Goal: Contribute content

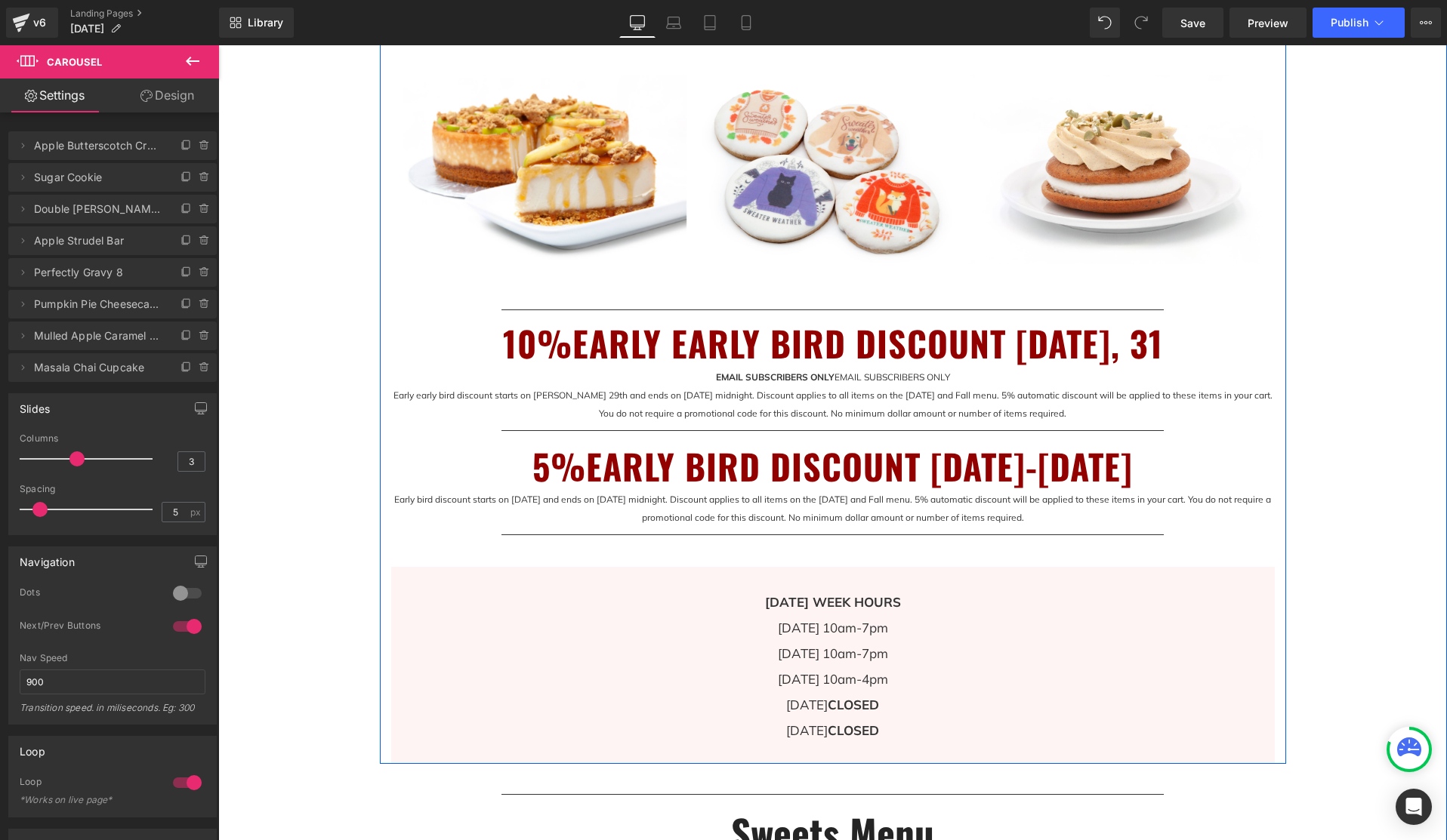
scroll to position [861, 0]
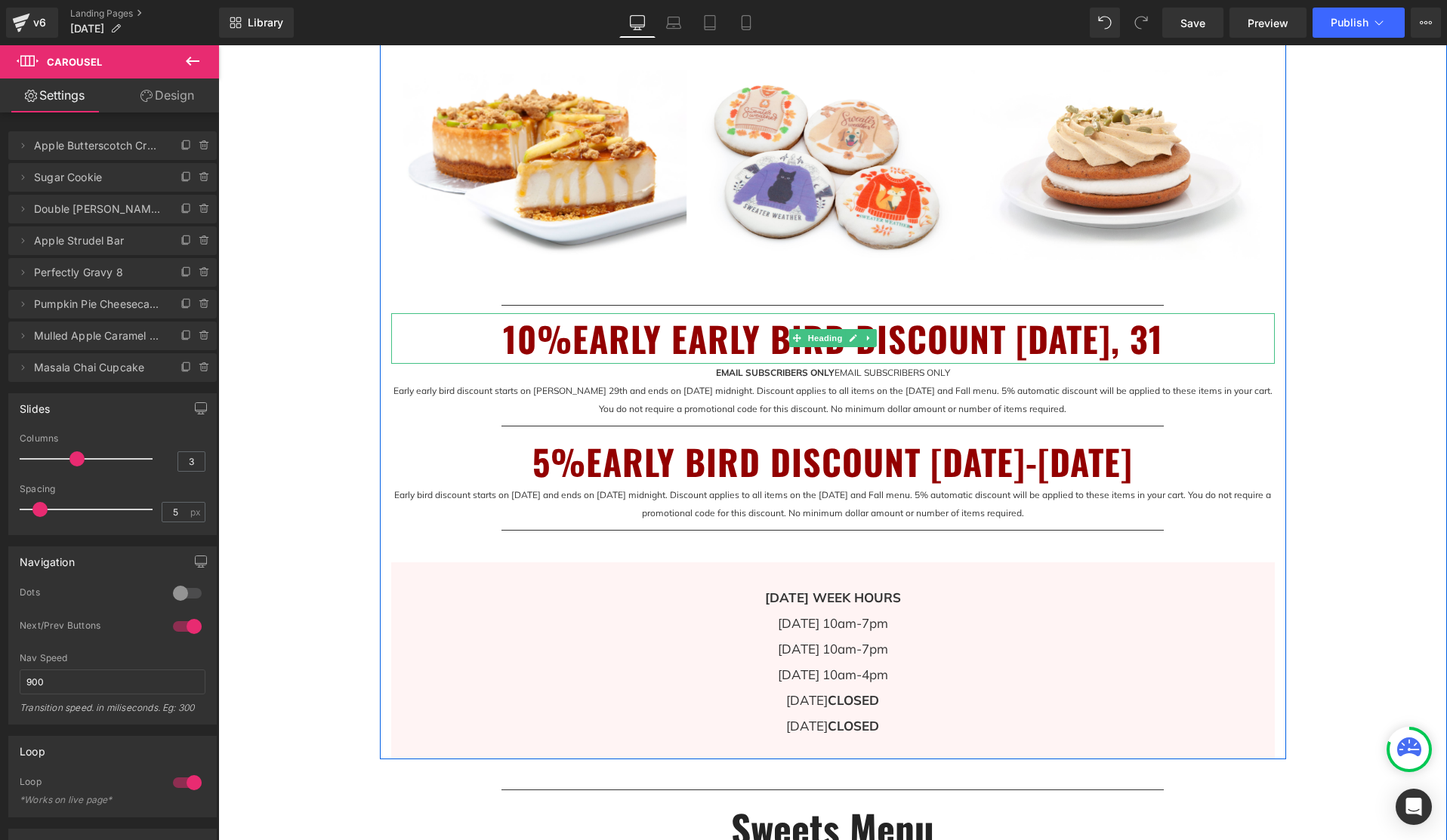
click at [579, 343] on h1 "10%EARLY EARLY BIRD DISCOUNT [DATE], 31" at bounding box center [833, 338] width 884 height 51
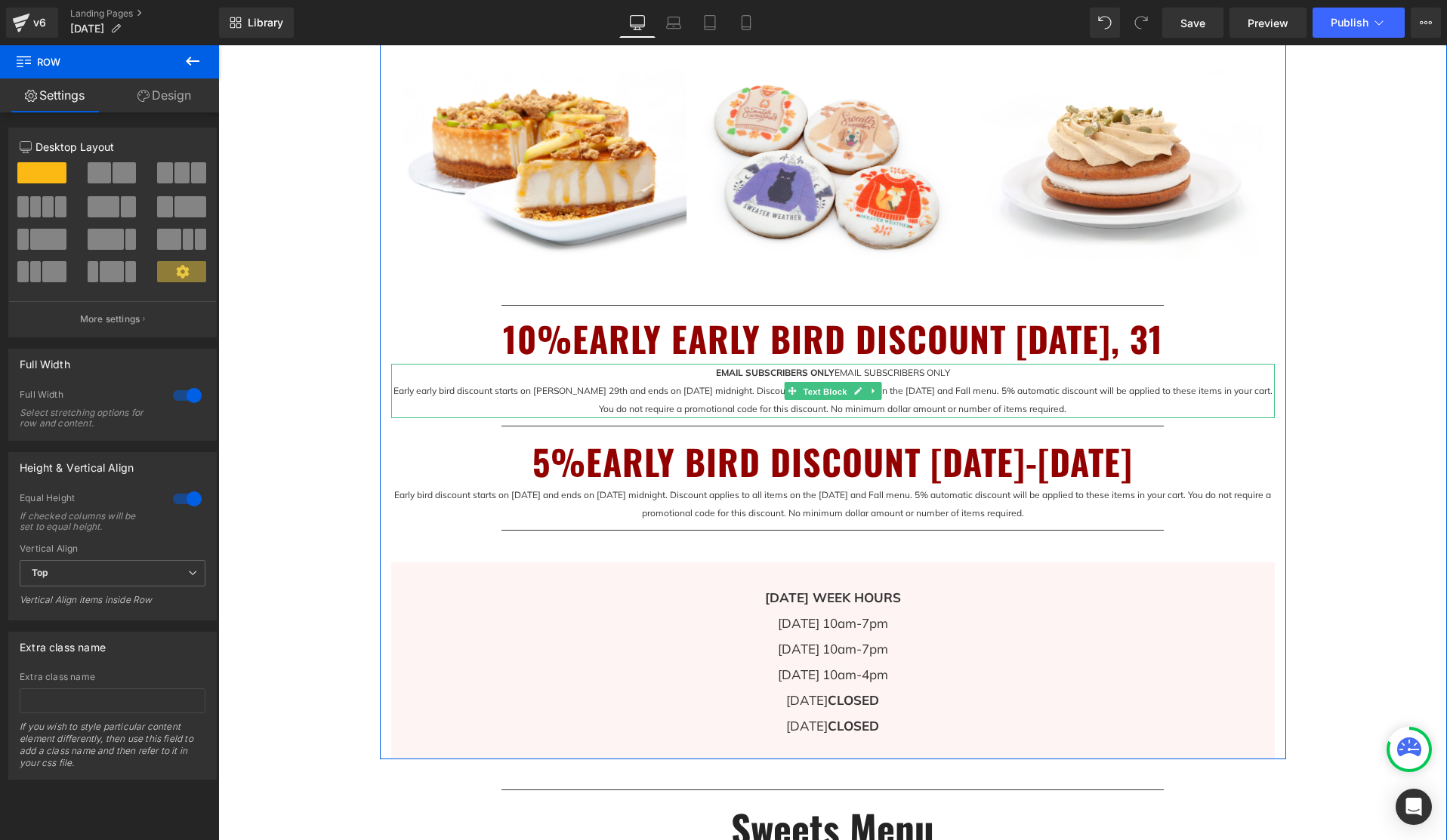
drag, startPoint x: 824, startPoint y: 389, endPoint x: 1183, endPoint y: 384, distance: 359.0
click at [824, 389] on span "Text Block" at bounding box center [824, 391] width 50 height 18
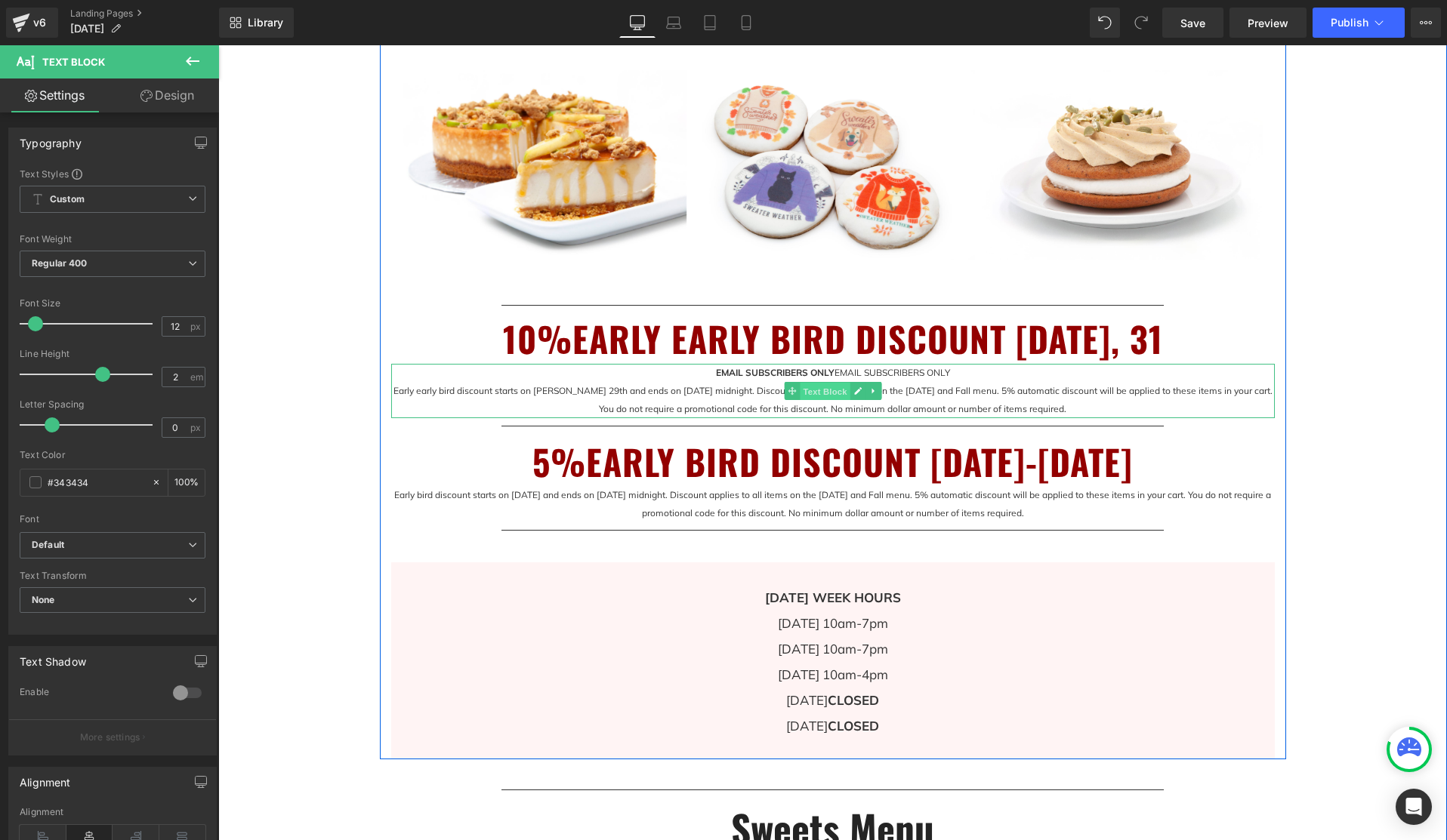
click at [838, 390] on span "Text Block" at bounding box center [824, 391] width 50 height 18
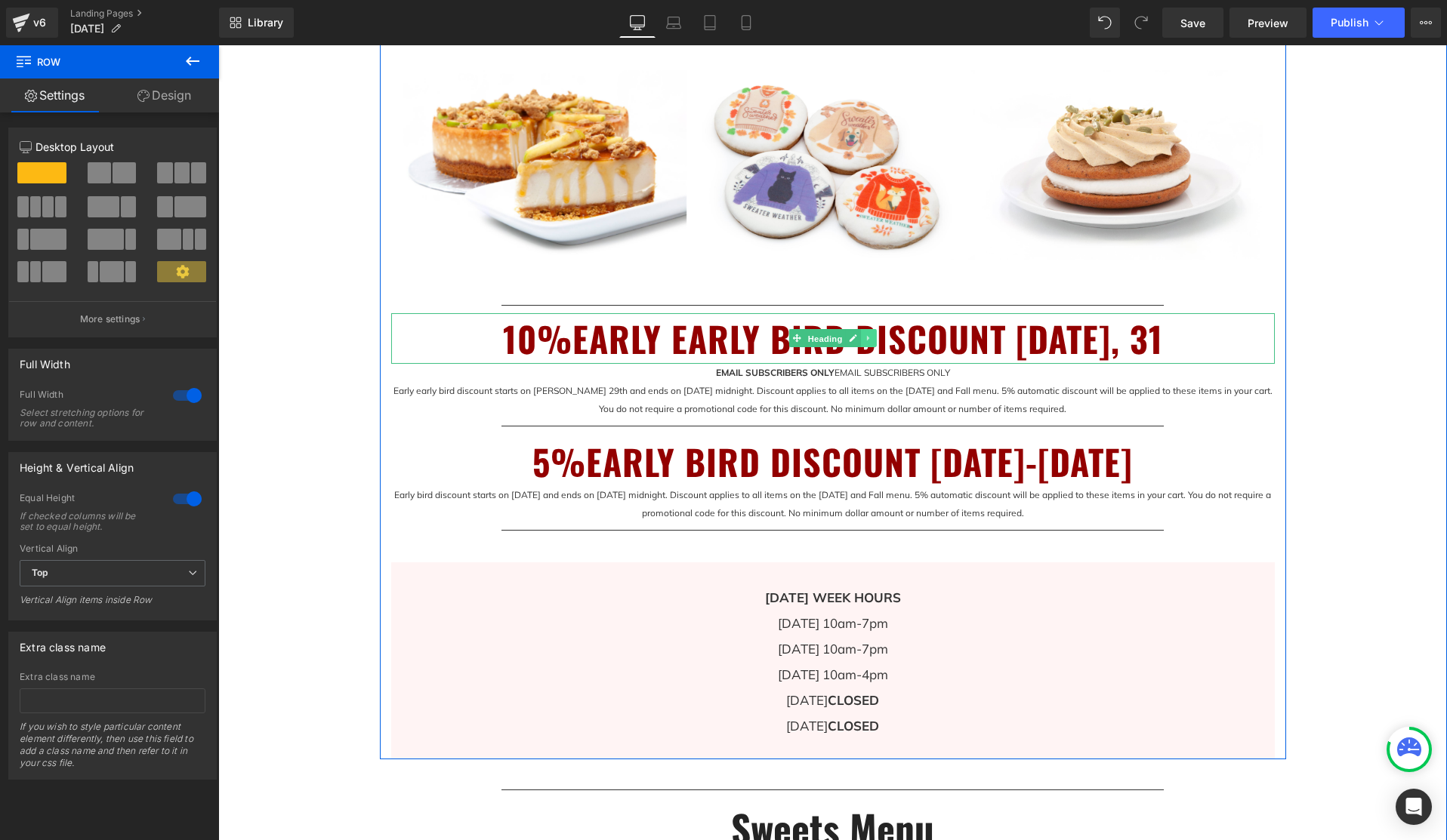
drag, startPoint x: 826, startPoint y: 336, endPoint x: 874, endPoint y: 335, distance: 48.0
click at [826, 336] on span "Heading" at bounding box center [824, 339] width 41 height 18
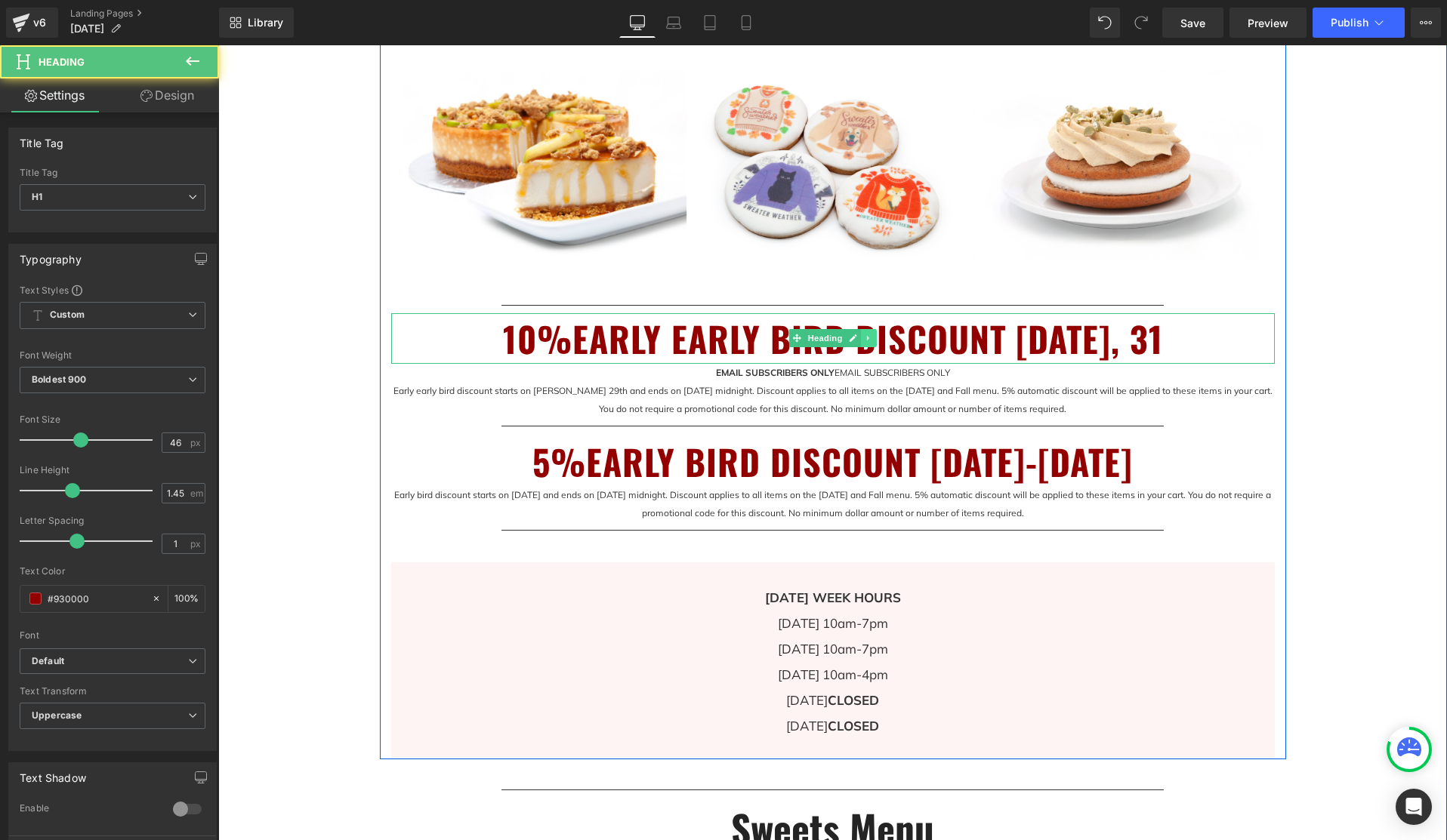
click at [869, 339] on icon at bounding box center [868, 338] width 8 height 9
click at [877, 341] on icon at bounding box center [876, 338] width 8 height 8
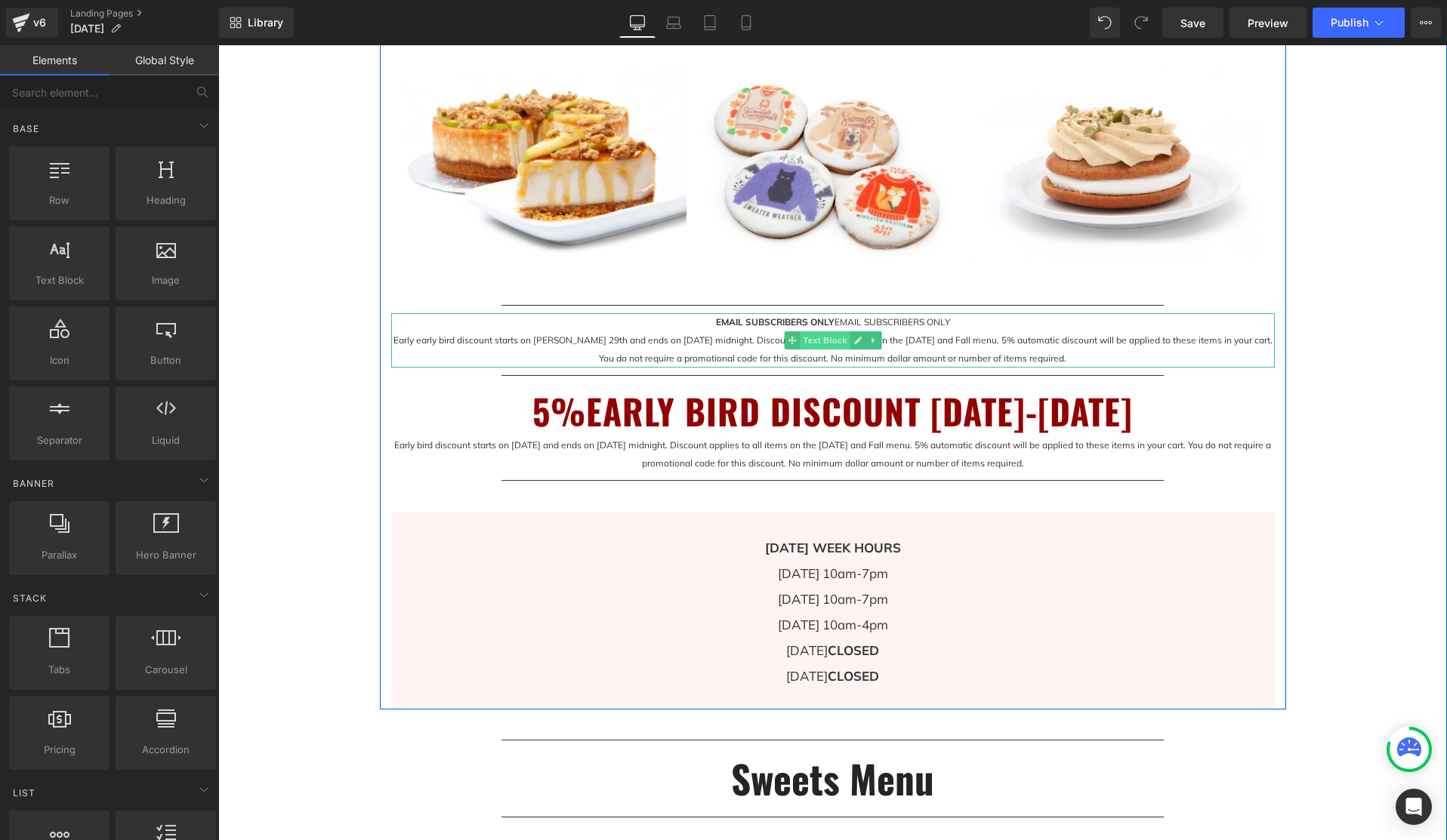
click at [823, 341] on span "Text Block" at bounding box center [824, 341] width 50 height 18
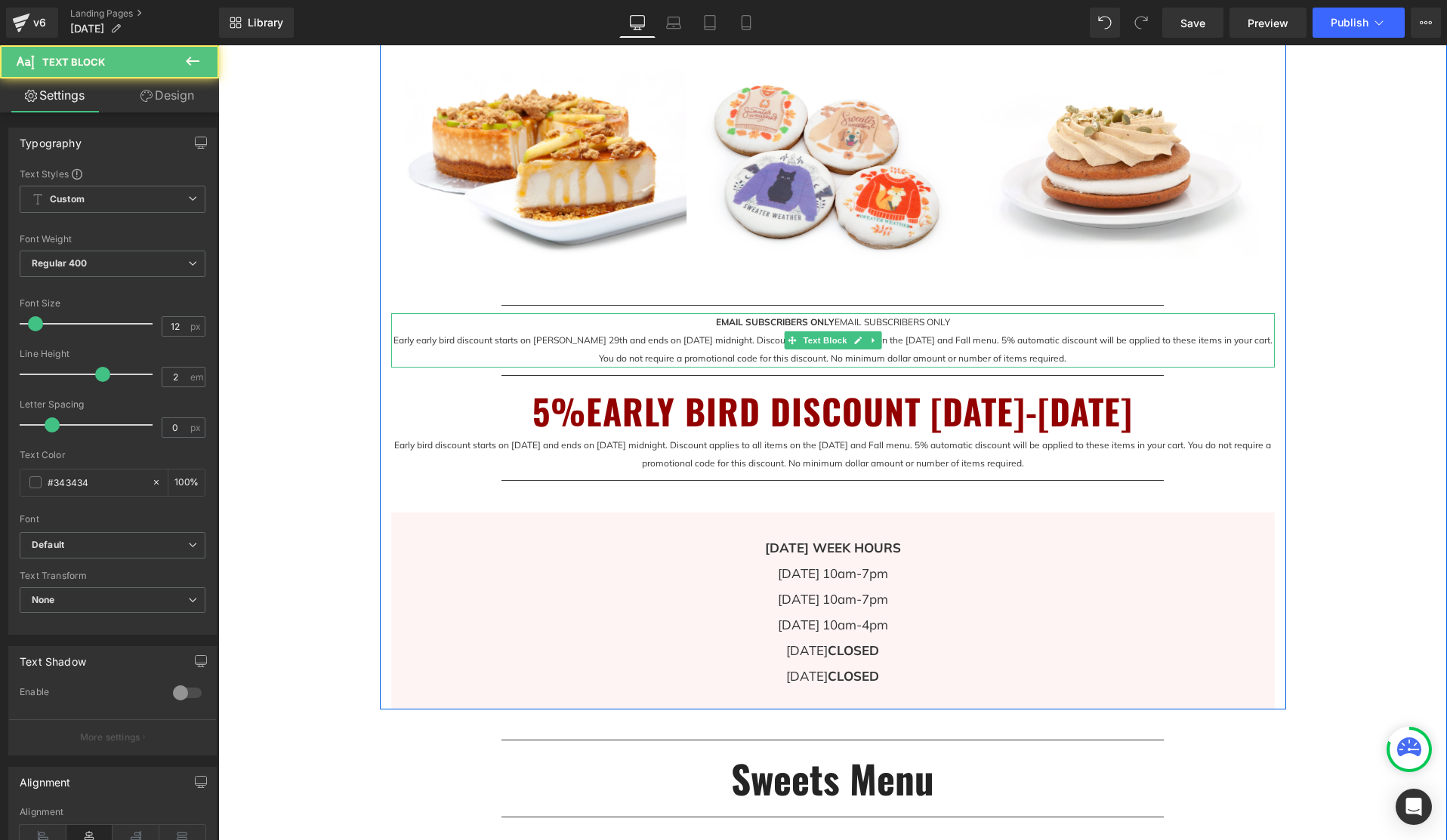
click at [873, 341] on icon at bounding box center [872, 340] width 3 height 5
click at [884, 342] on icon at bounding box center [880, 340] width 8 height 8
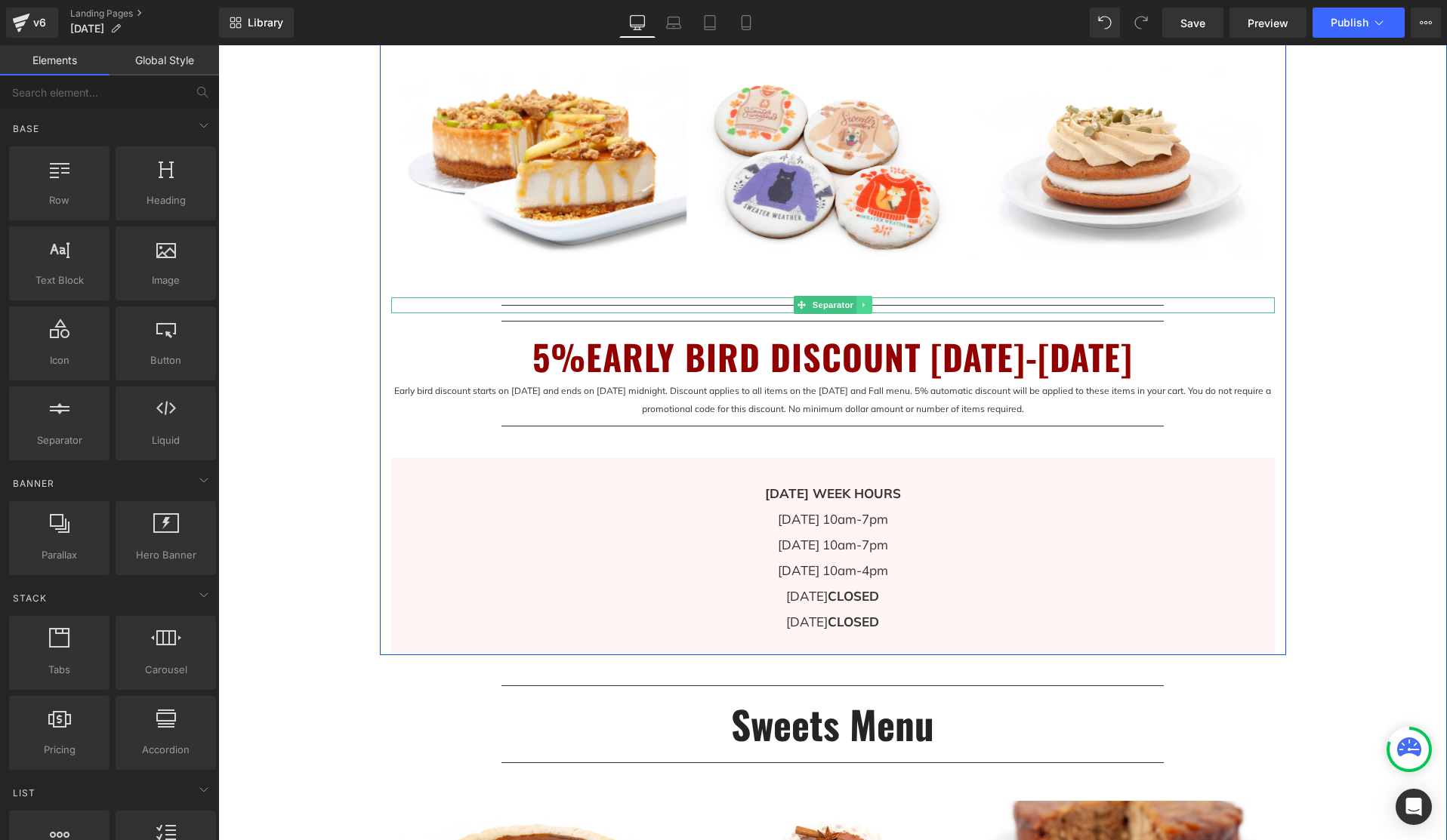
drag, startPoint x: 838, startPoint y: 306, endPoint x: 862, endPoint y: 306, distance: 24.0
click at [838, 306] on span "Separator" at bounding box center [831, 305] width 47 height 18
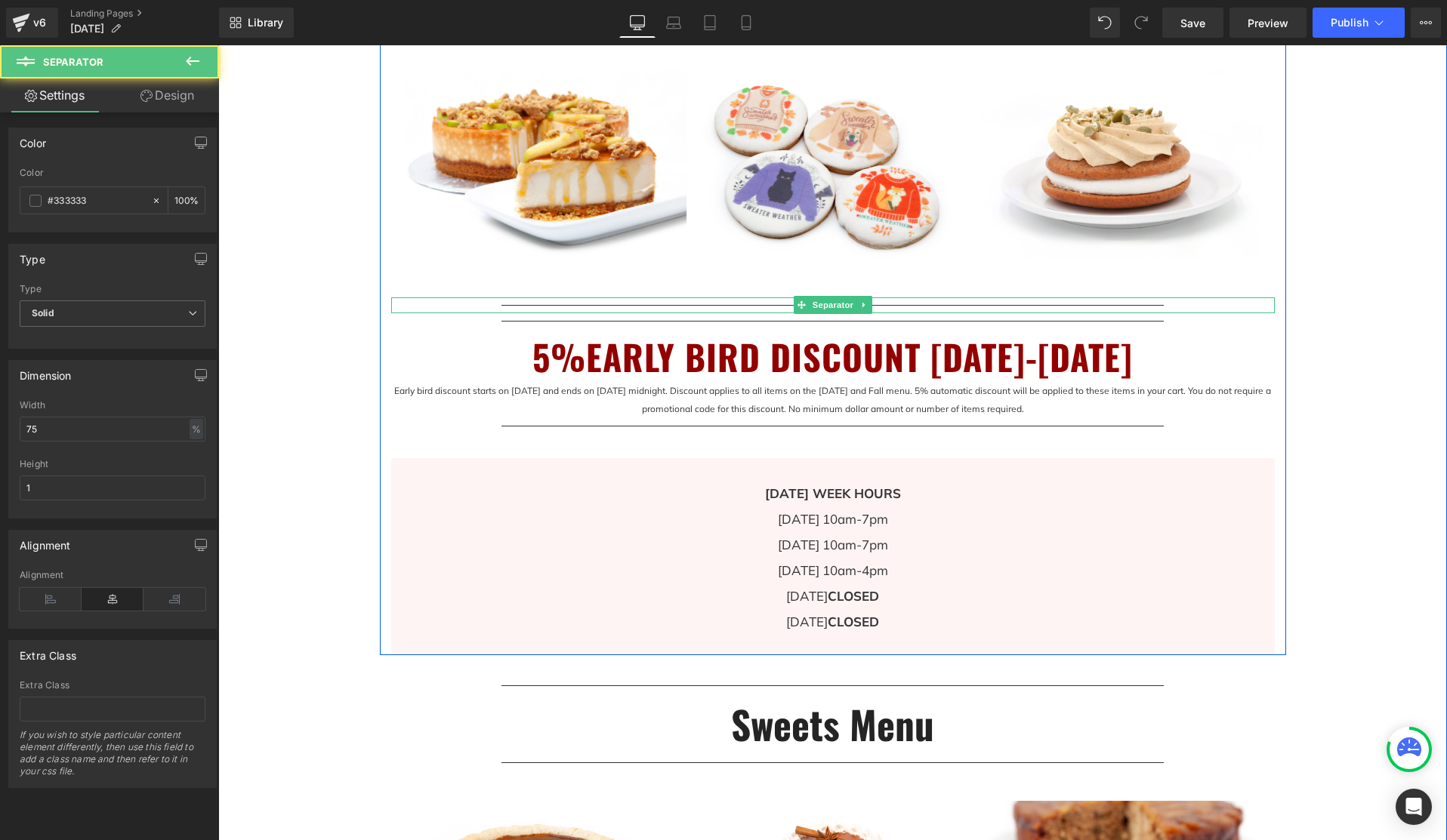
click at [867, 306] on icon at bounding box center [863, 305] width 8 height 9
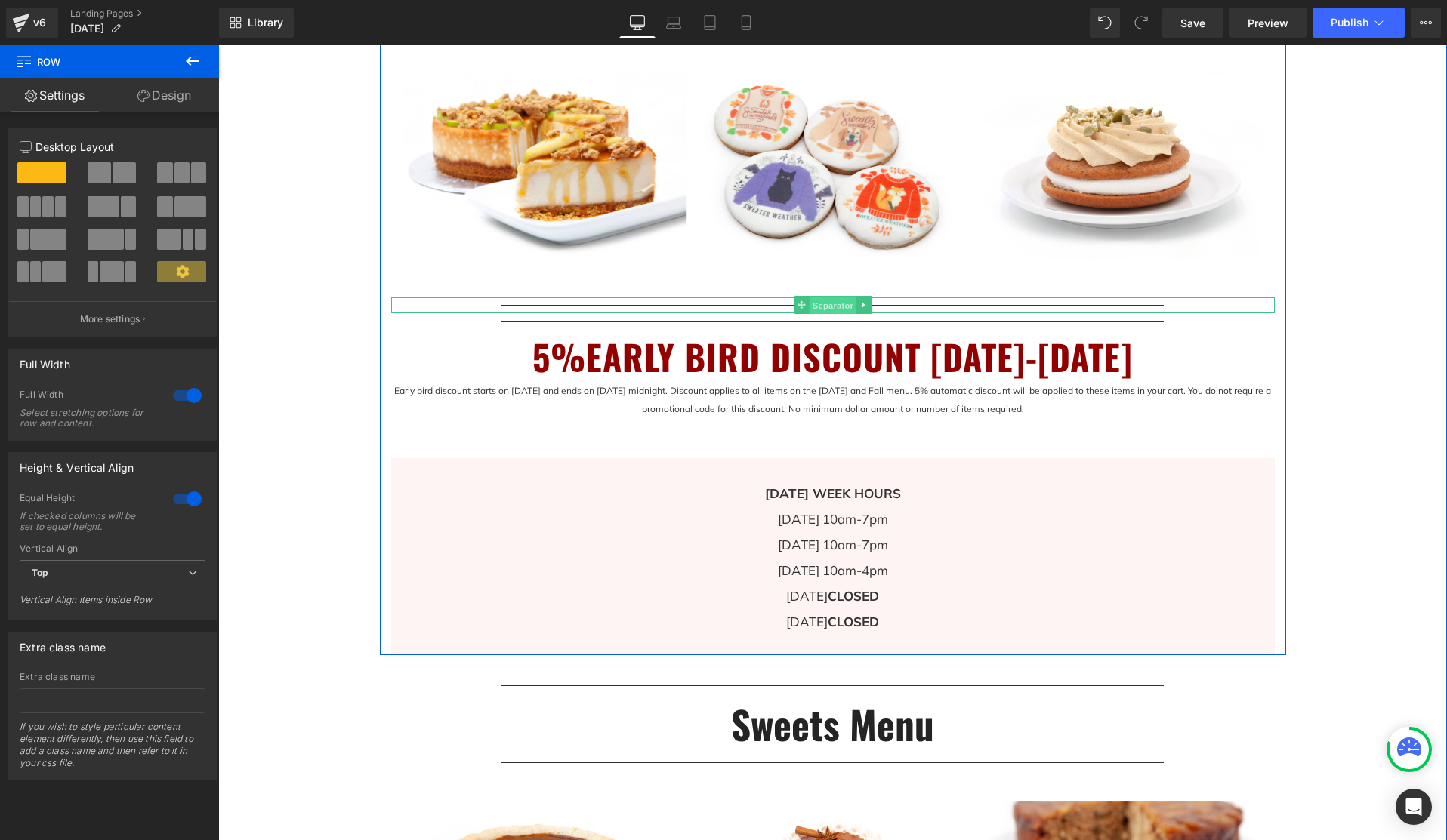
click at [811, 305] on span "Separator" at bounding box center [831, 305] width 47 height 18
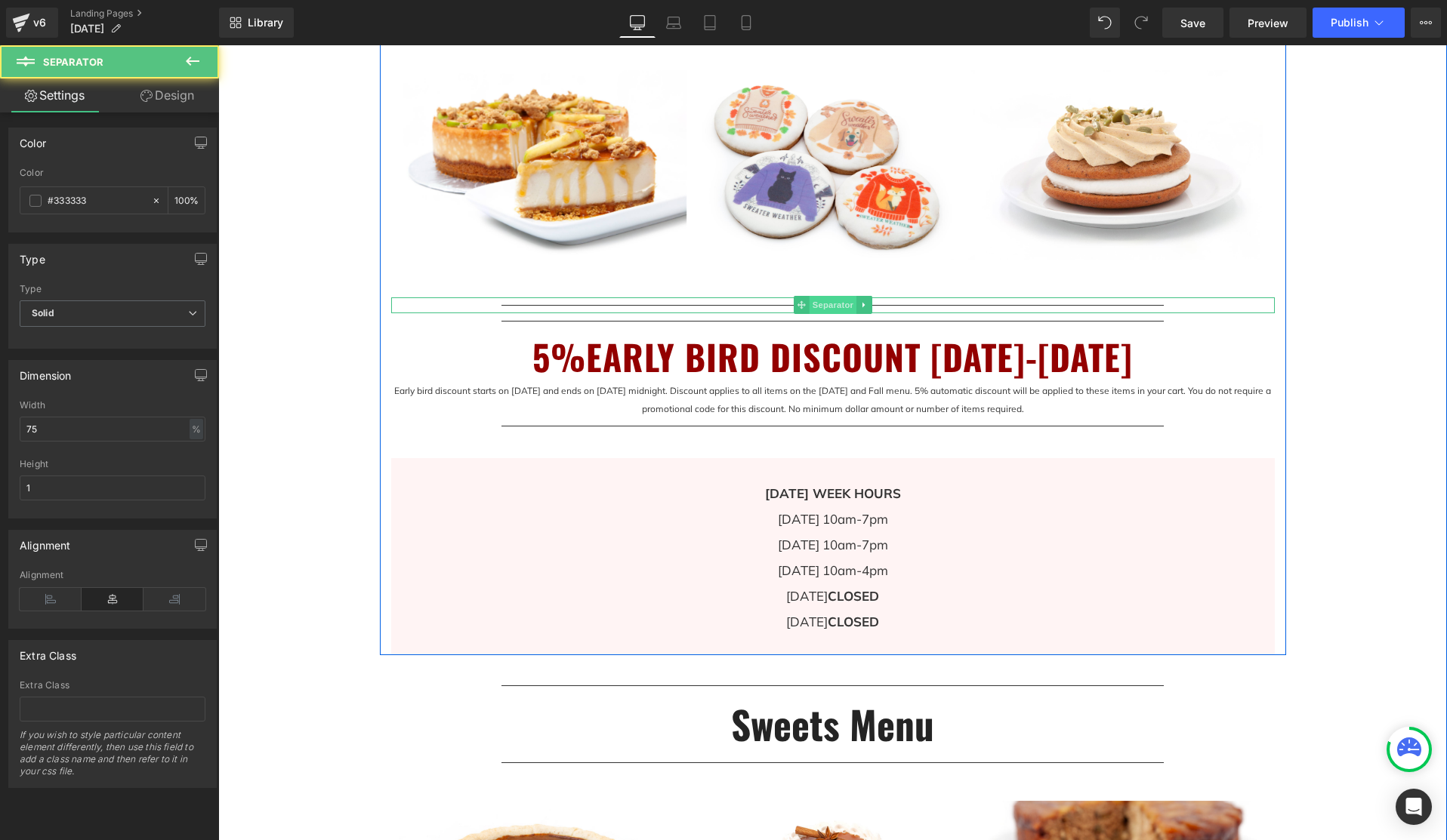
click at [824, 305] on span "Separator" at bounding box center [831, 305] width 47 height 18
click at [865, 304] on icon at bounding box center [863, 305] width 8 height 9
click at [873, 303] on icon at bounding box center [871, 305] width 8 height 8
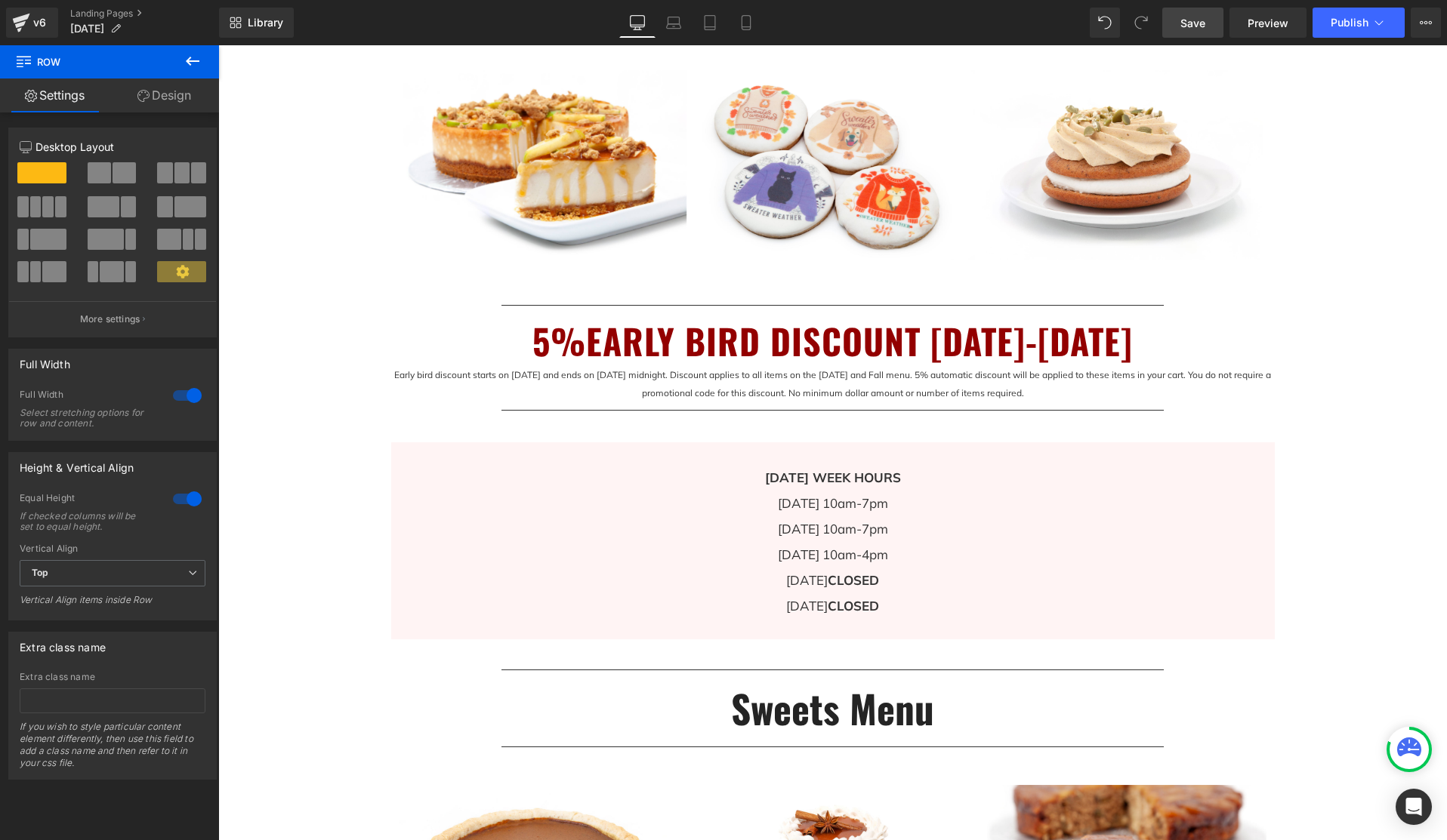
click at [1191, 23] on span "Save" at bounding box center [1192, 23] width 25 height 16
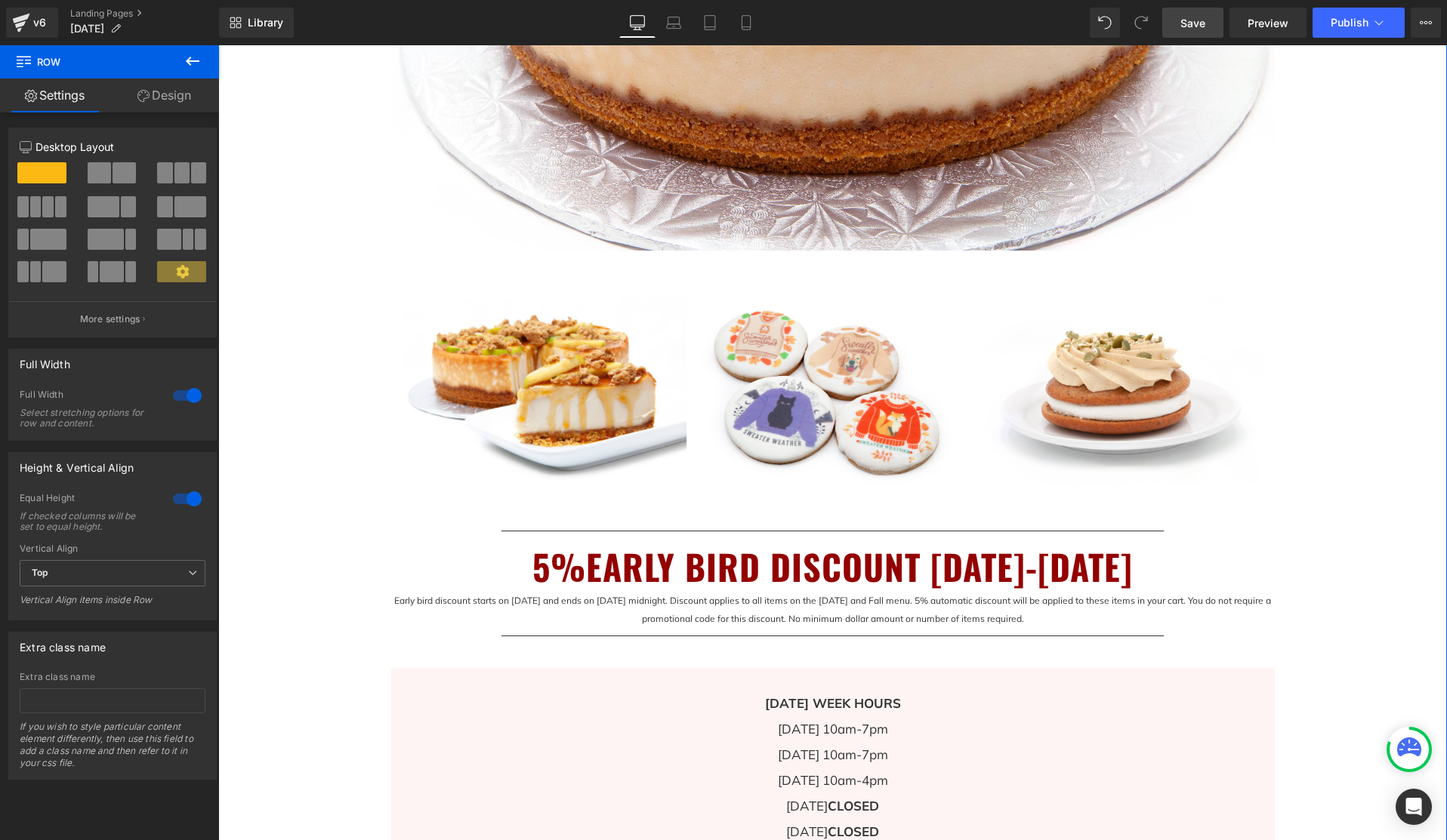
scroll to position [0, 0]
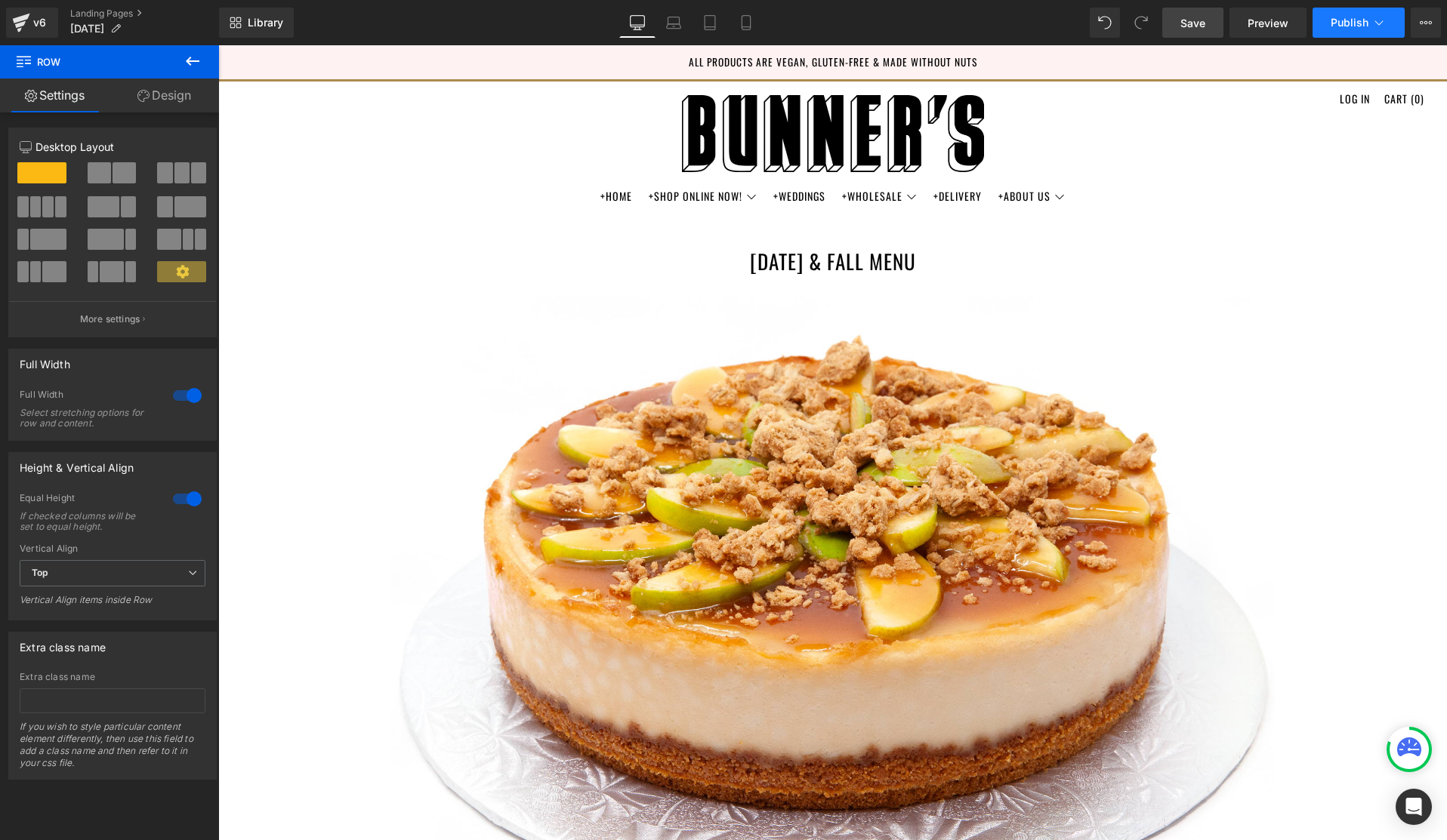
click at [1366, 27] on span "Publish" at bounding box center [1349, 23] width 38 height 12
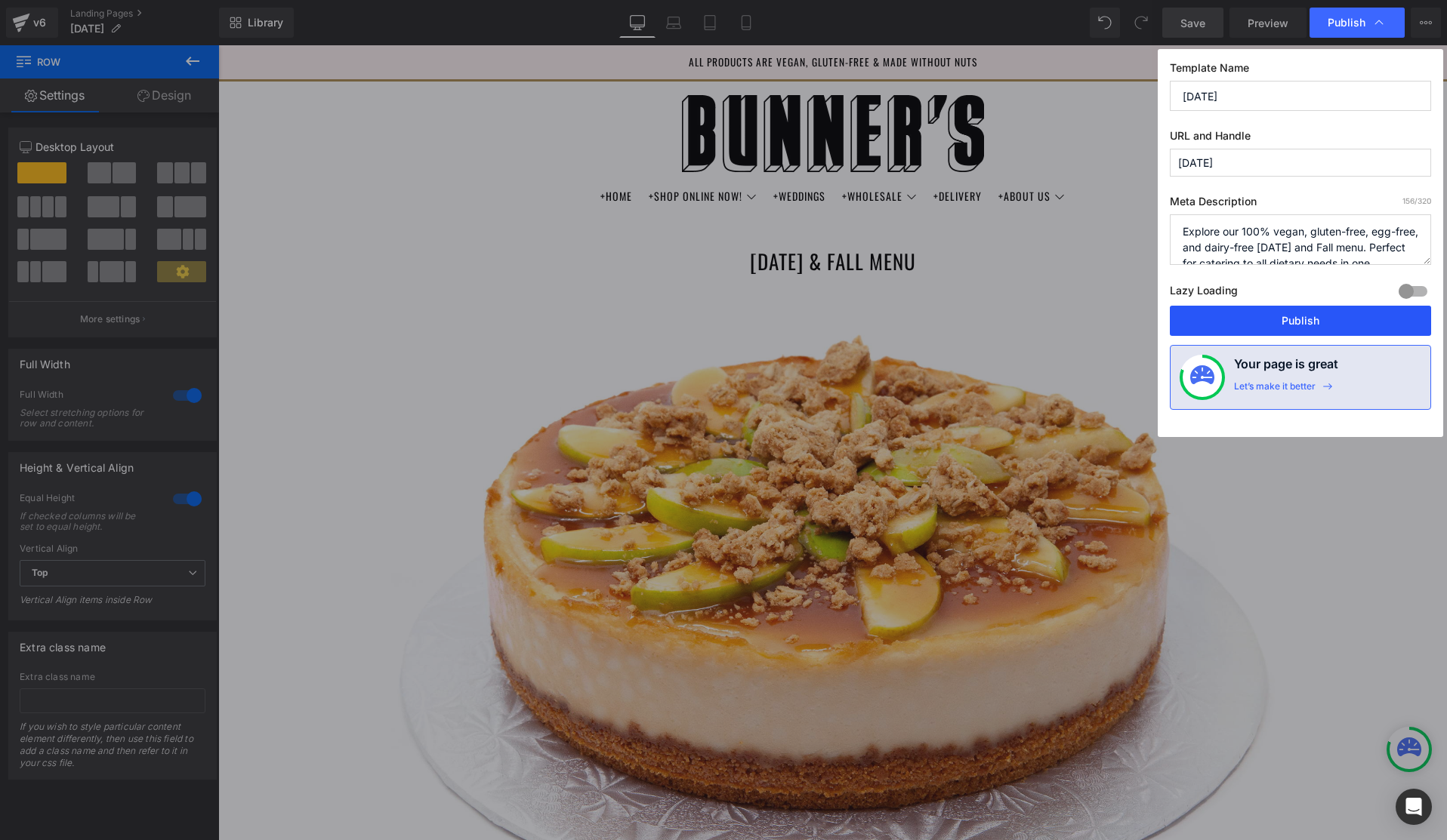
click at [1318, 325] on button "Publish" at bounding box center [1300, 321] width 261 height 30
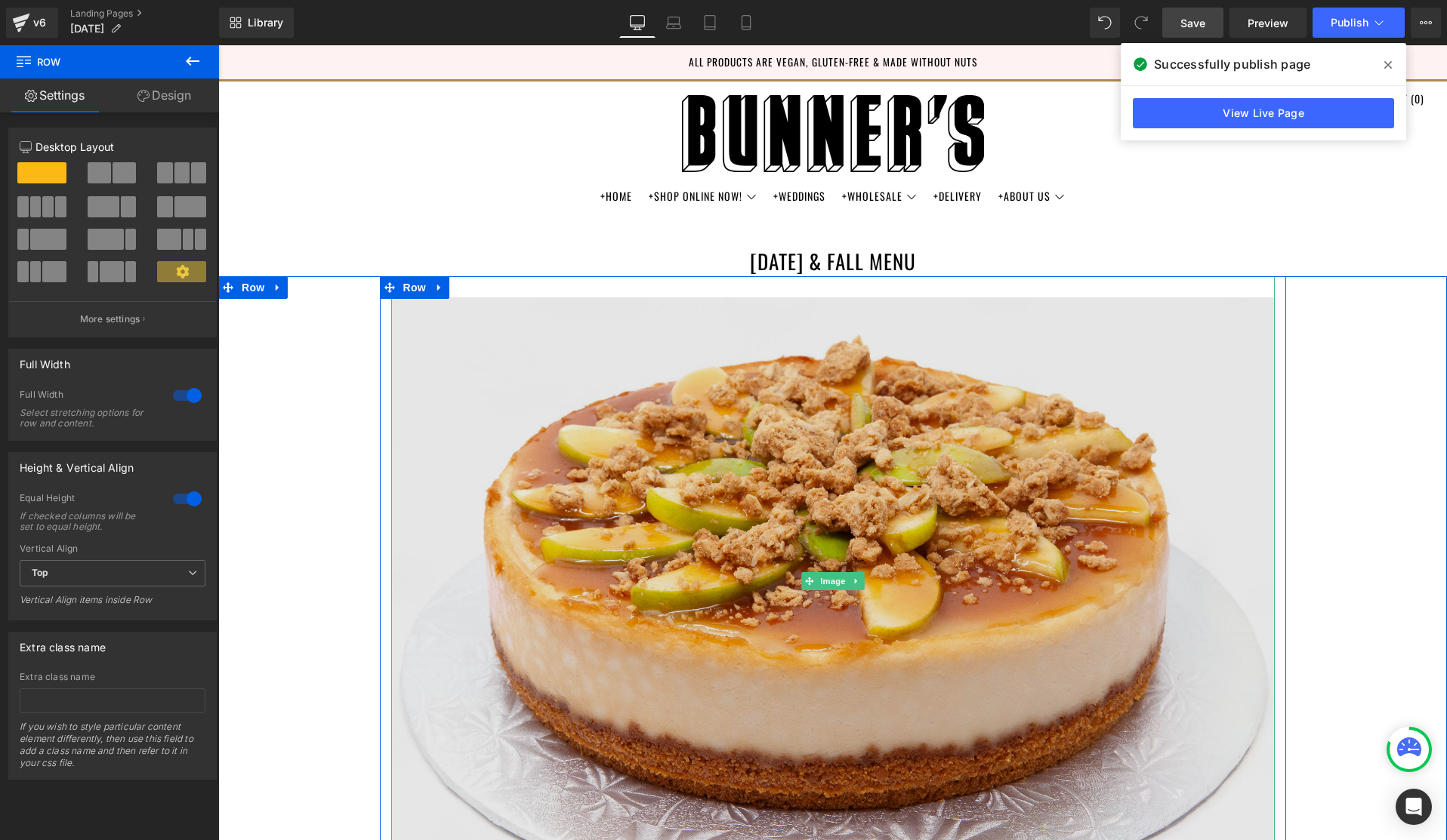
scroll to position [3, 0]
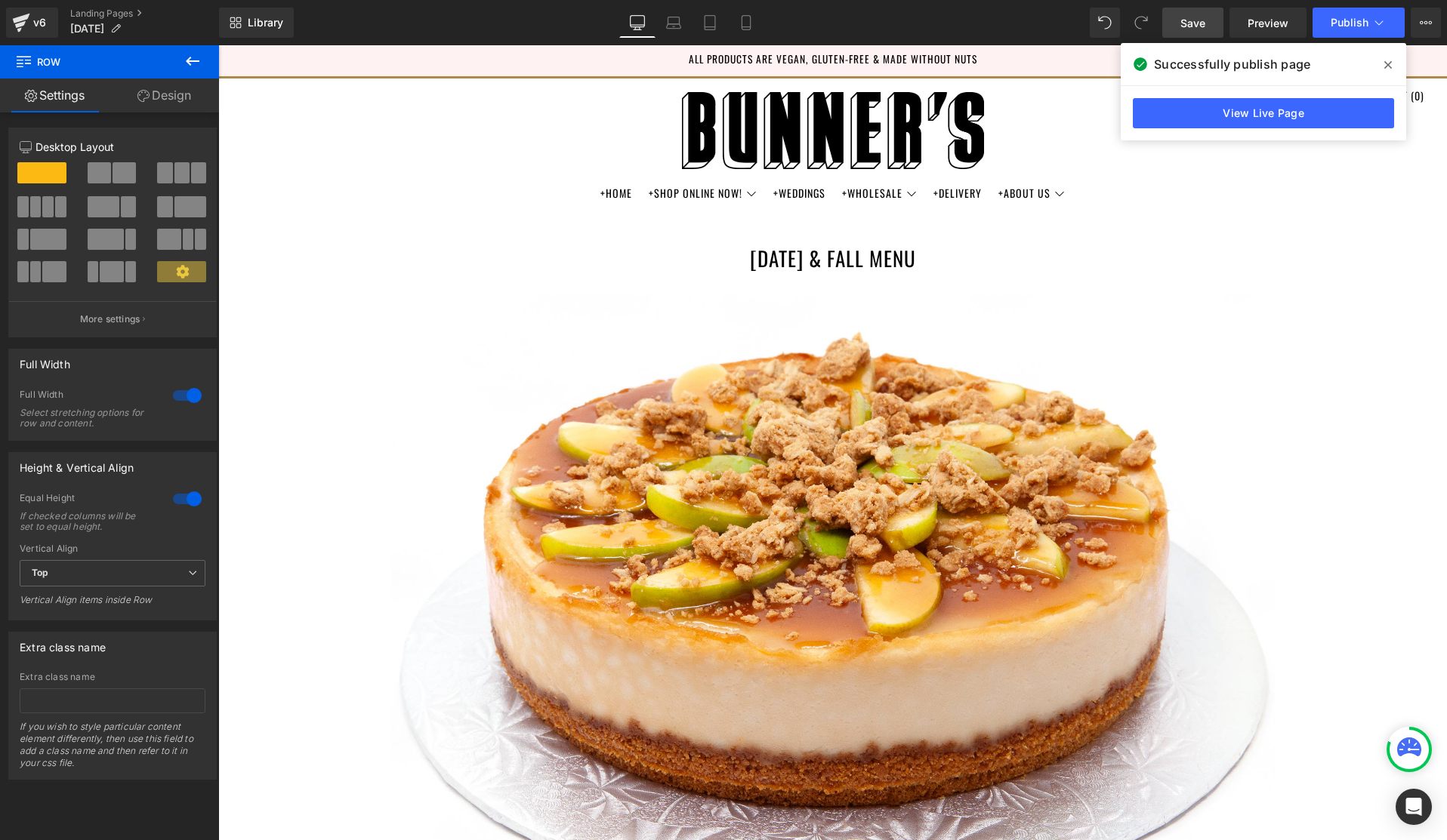
drag, startPoint x: 1391, startPoint y: 62, endPoint x: 1170, endPoint y: 17, distance: 225.5
click at [1391, 62] on icon at bounding box center [1388, 65] width 8 height 8
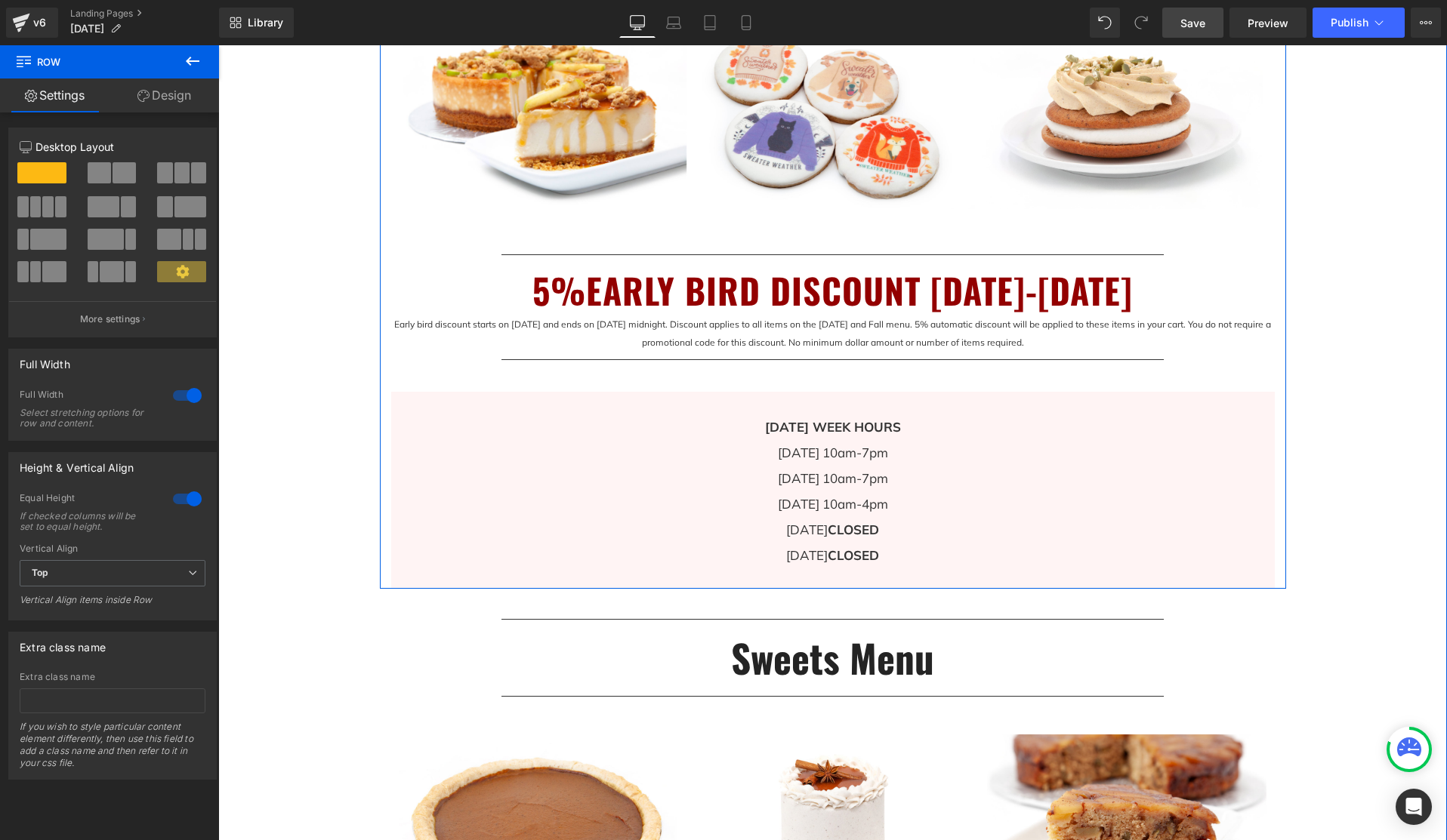
scroll to position [930, 0]
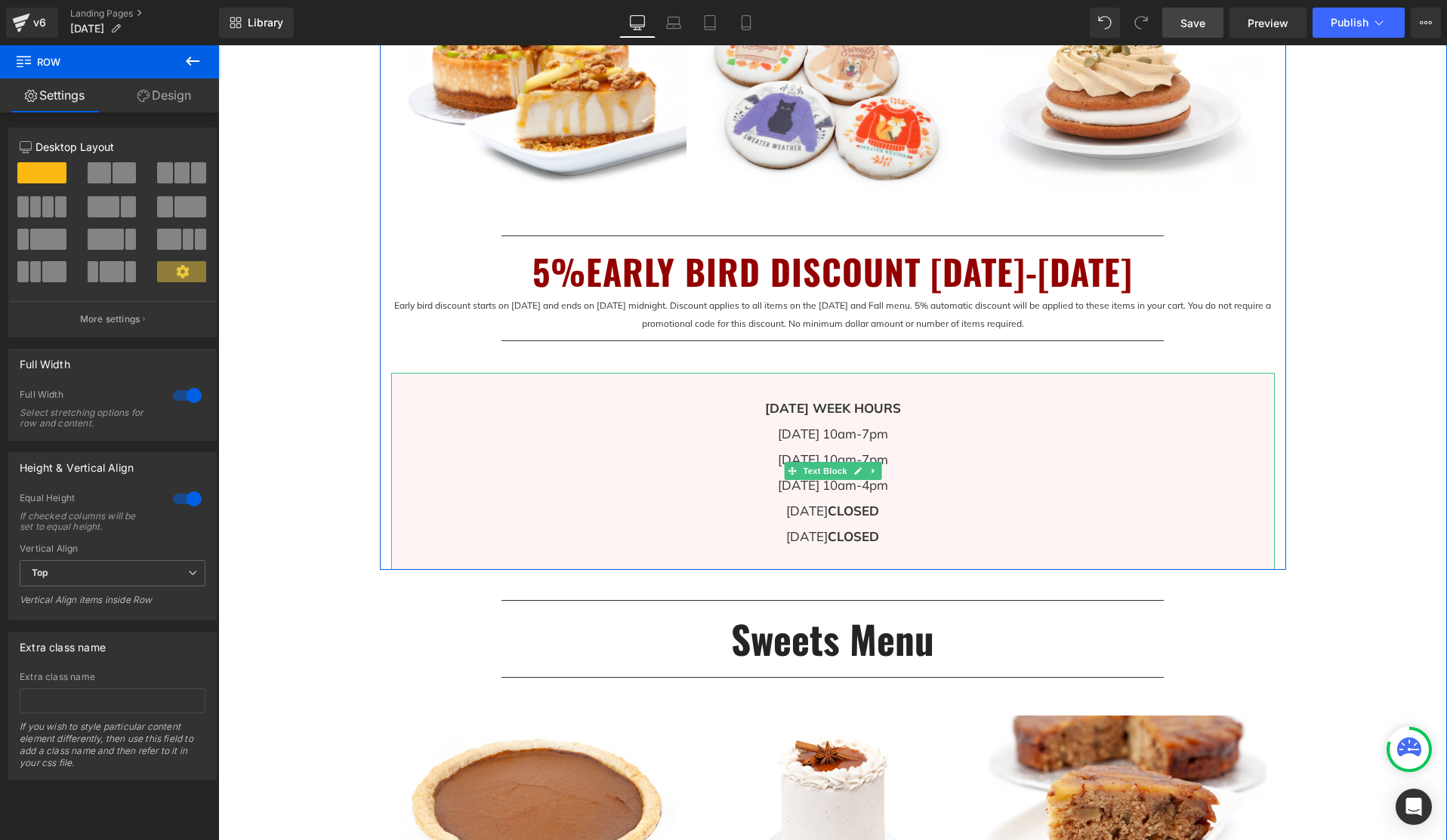
click at [884, 404] on strong "[DATE] WEEK HOURS" at bounding box center [832, 408] width 136 height 16
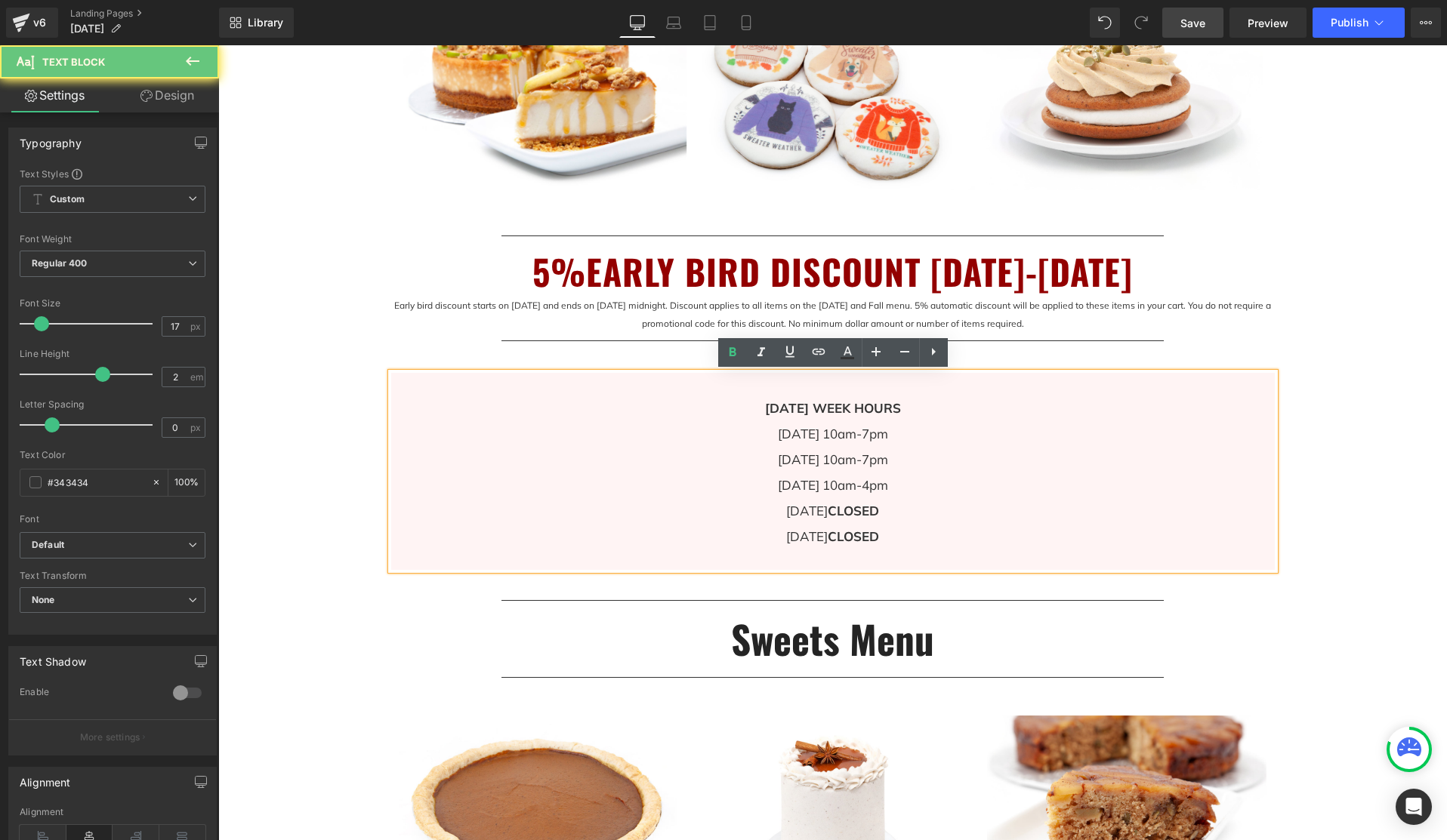
click at [863, 408] on strong "[DATE] WEEK HOURS" at bounding box center [832, 408] width 136 height 16
drag, startPoint x: 877, startPoint y: 407, endPoint x: 885, endPoint y: 421, distance: 16.1
click at [877, 407] on strong "[DATE] WEEK HOURS" at bounding box center [832, 408] width 136 height 16
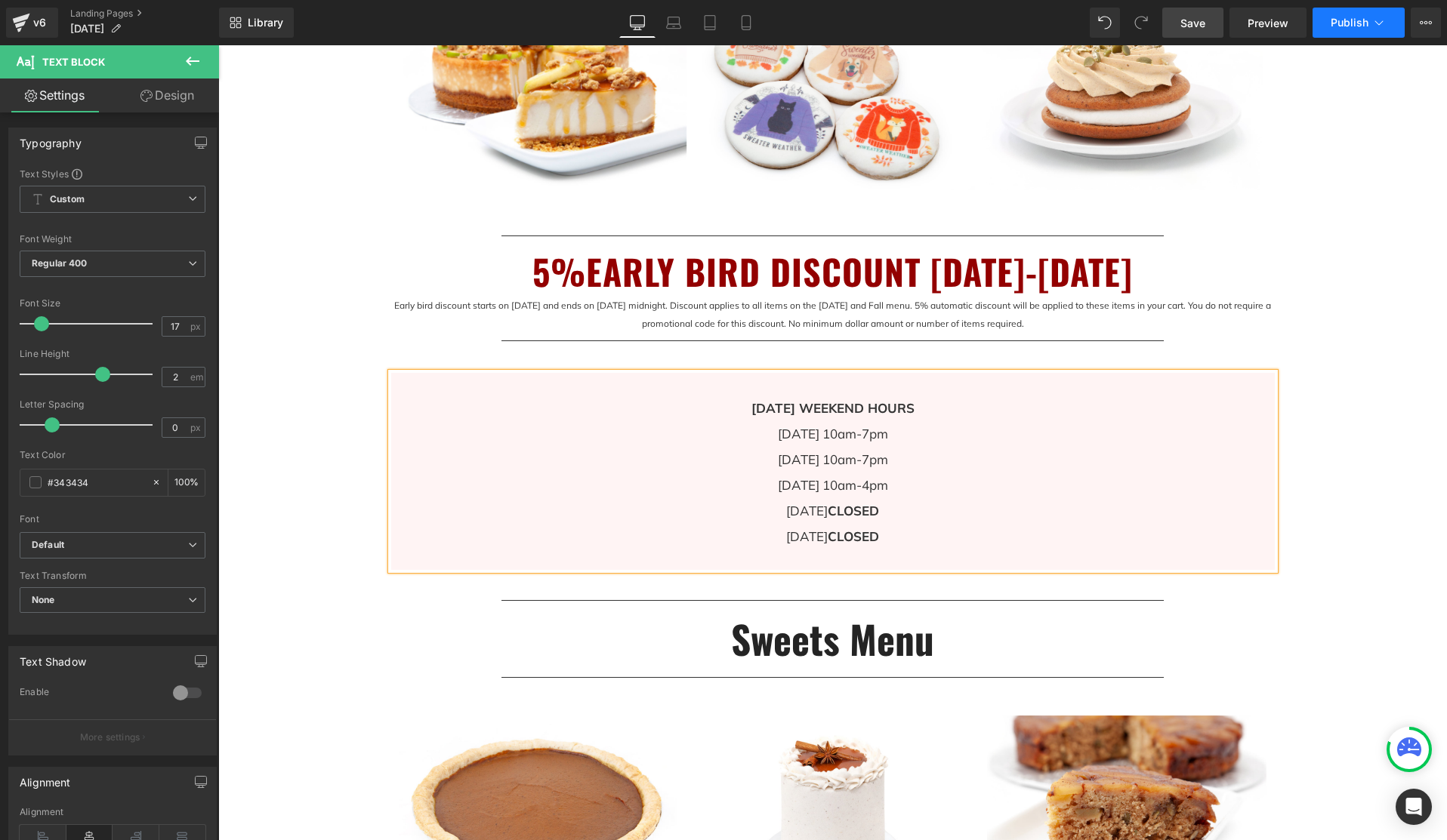
click at [1354, 28] on span "Publish" at bounding box center [1349, 23] width 38 height 12
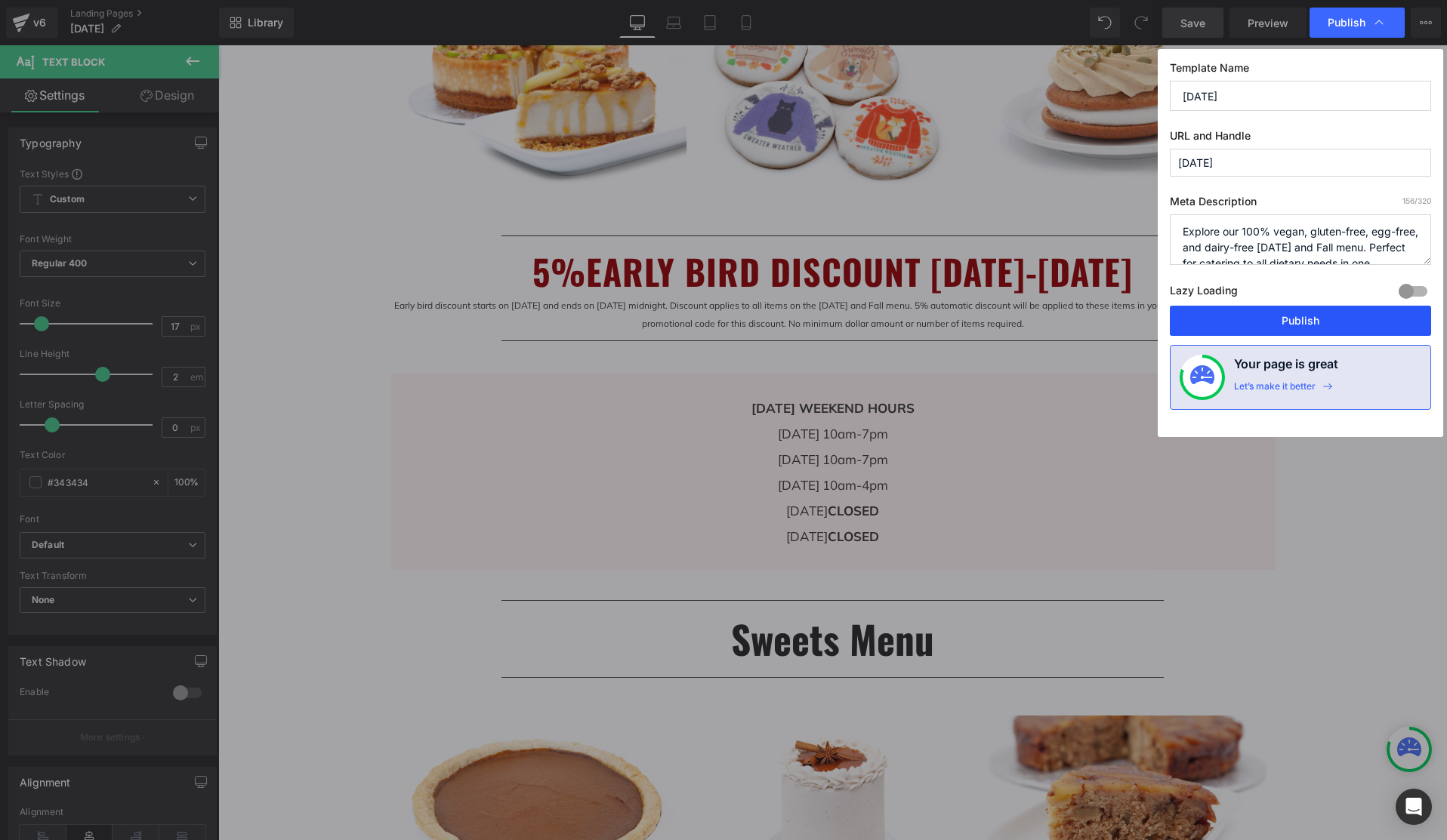
drag, startPoint x: 1309, startPoint y: 315, endPoint x: 1074, endPoint y: 210, distance: 257.4
click at [1309, 315] on button "Publish" at bounding box center [1300, 321] width 261 height 30
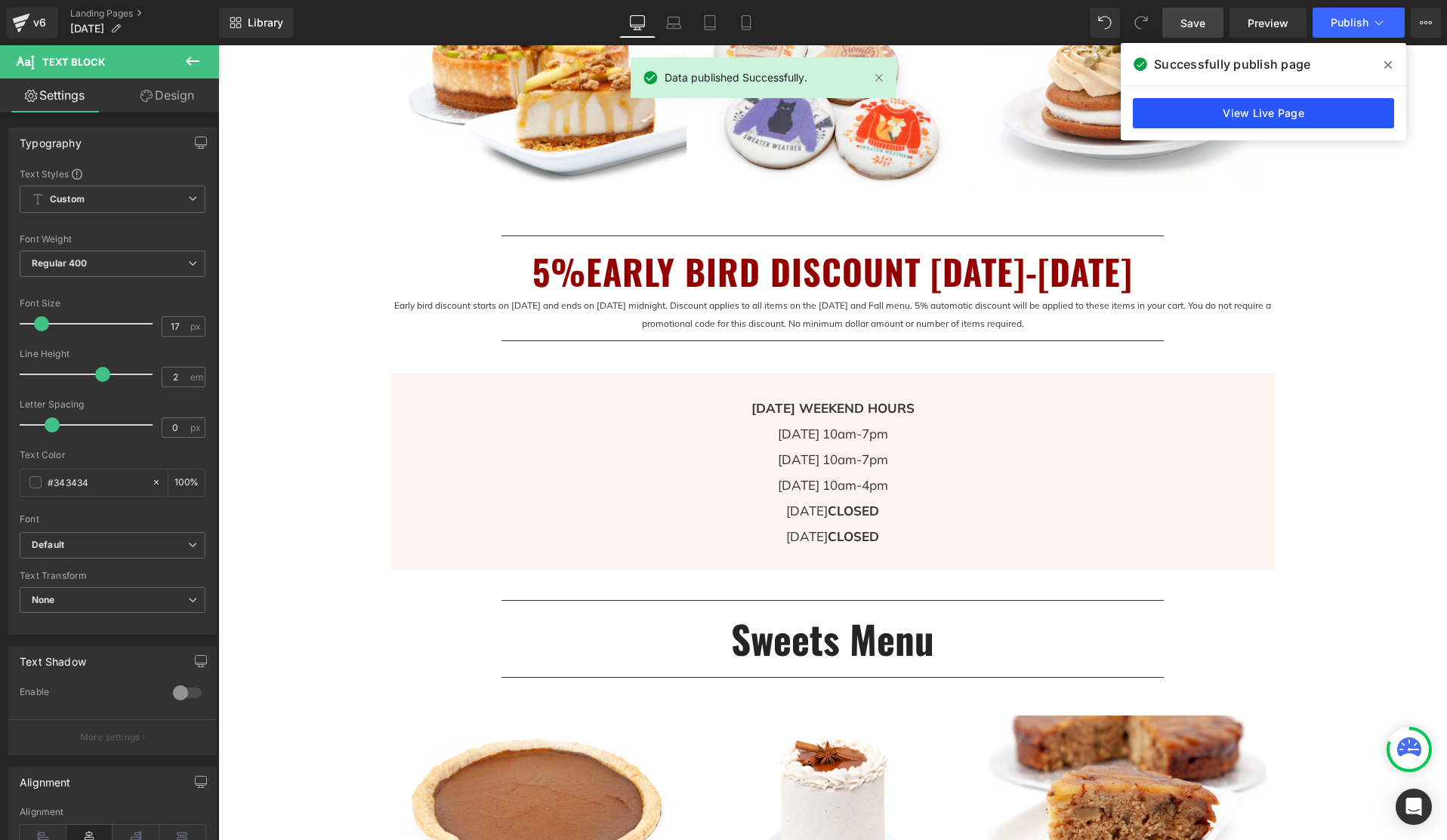
click at [1276, 122] on link "View Live Page" at bounding box center [1263, 114] width 261 height 30
